Goal: Communication & Community: Answer question/provide support

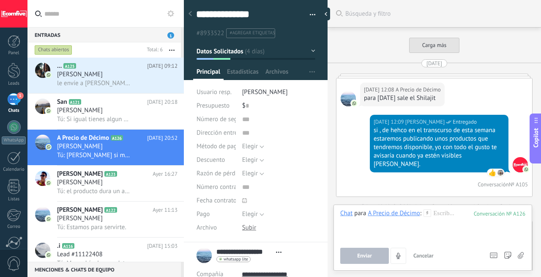
scroll to position [8, 0]
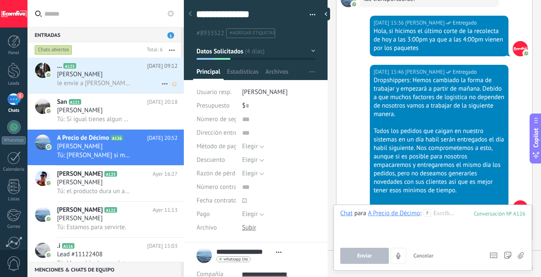
click at [115, 73] on div "[PERSON_NAME]" at bounding box center [117, 74] width 121 height 8
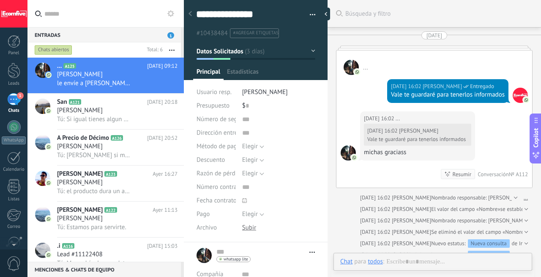
scroll to position [948, 0]
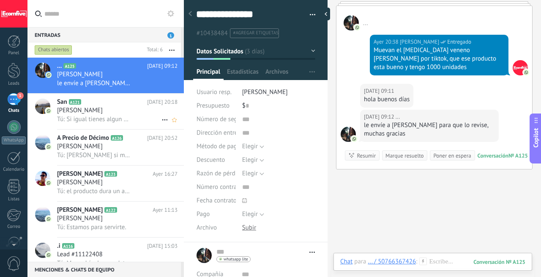
click at [96, 111] on span "[PERSON_NAME]" at bounding box center [80, 110] width 46 height 8
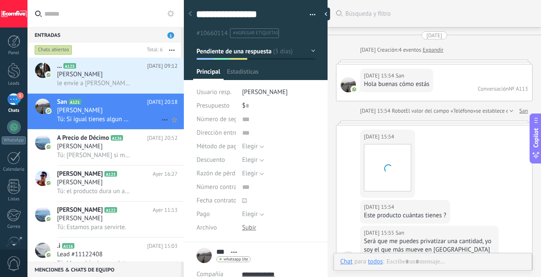
scroll to position [977, 0]
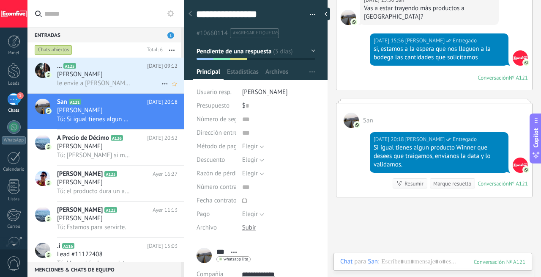
click at [108, 74] on div "[PERSON_NAME]" at bounding box center [117, 74] width 121 height 8
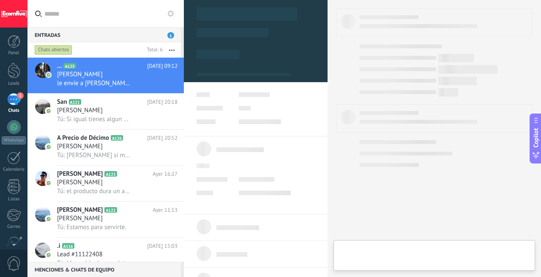
type textarea "**********"
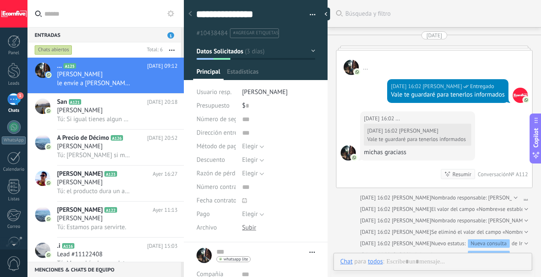
scroll to position [948, 0]
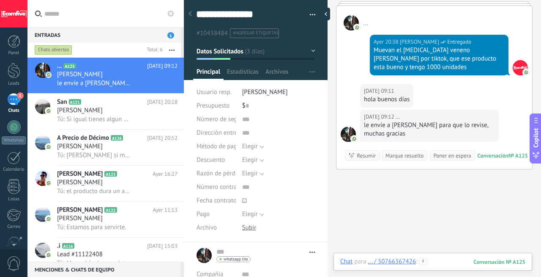
click at [447, 261] on div at bounding box center [432, 269] width 185 height 25
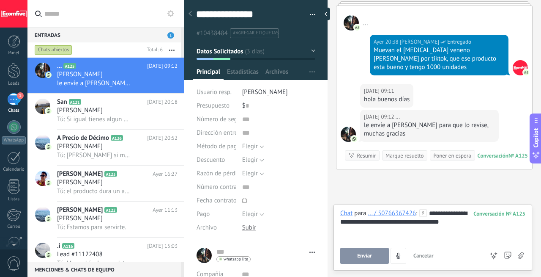
click at [369, 254] on span "Enviar" at bounding box center [364, 255] width 15 height 6
